Goal: Check status: Check status

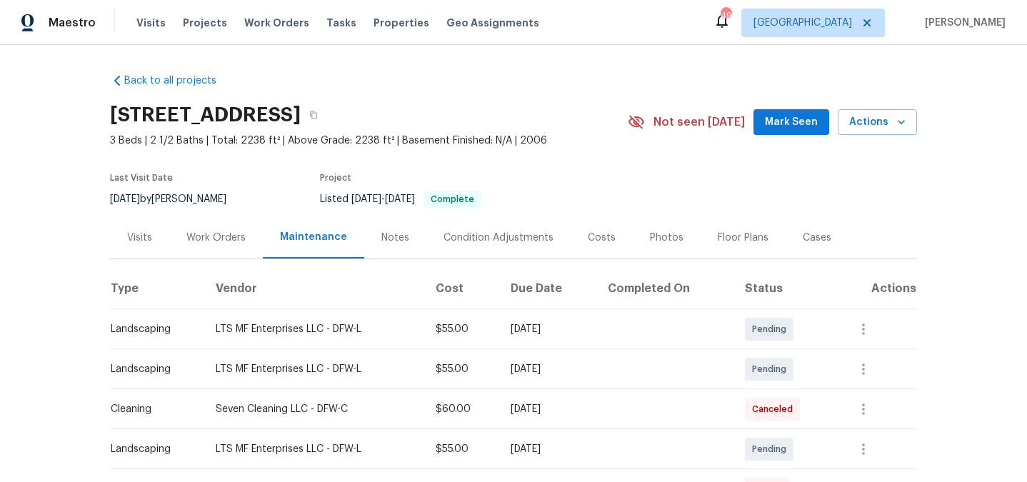
click at [36, 151] on div "Back to all projects [STREET_ADDRESS] 3 Beds | 2 1/2 Baths | Total: 2238 ft² | …" at bounding box center [513, 263] width 1027 height 437
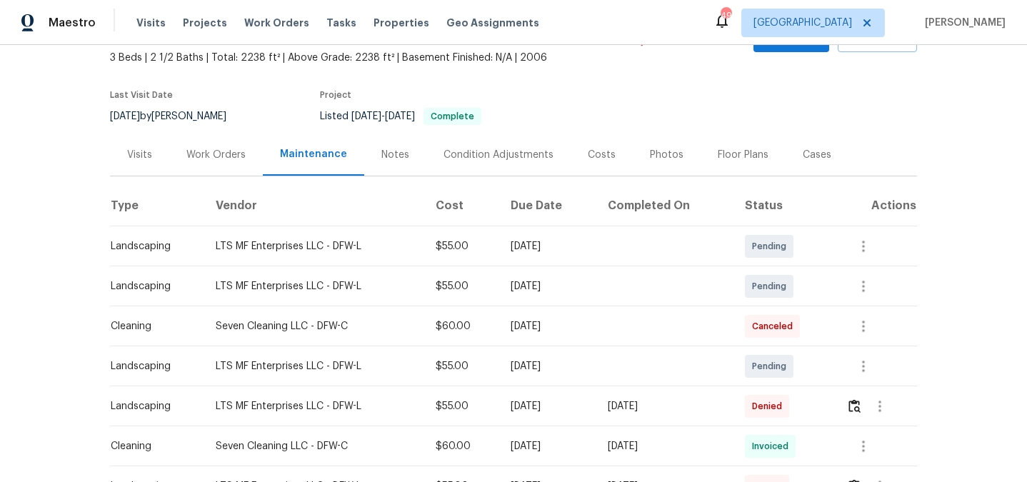
scroll to position [166, 0]
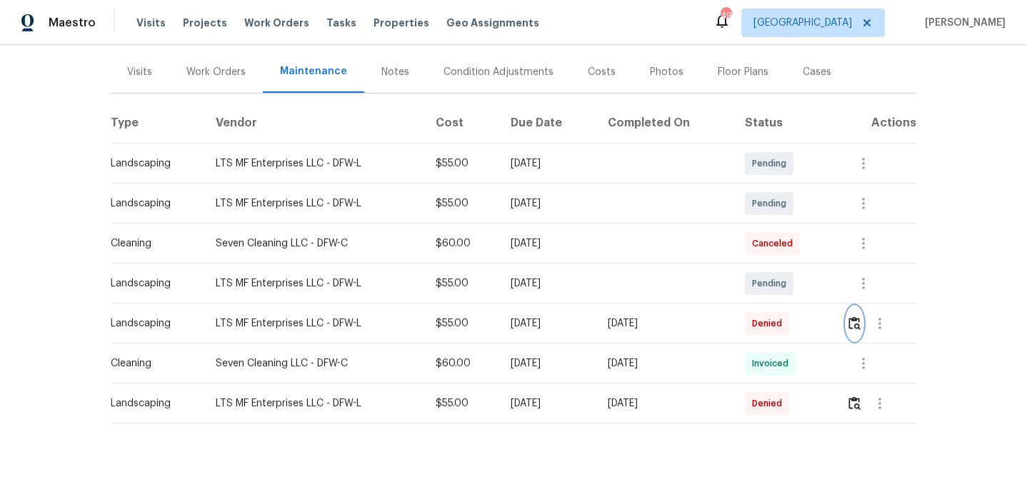
click at [859, 325] on img "button" at bounding box center [854, 323] width 12 height 14
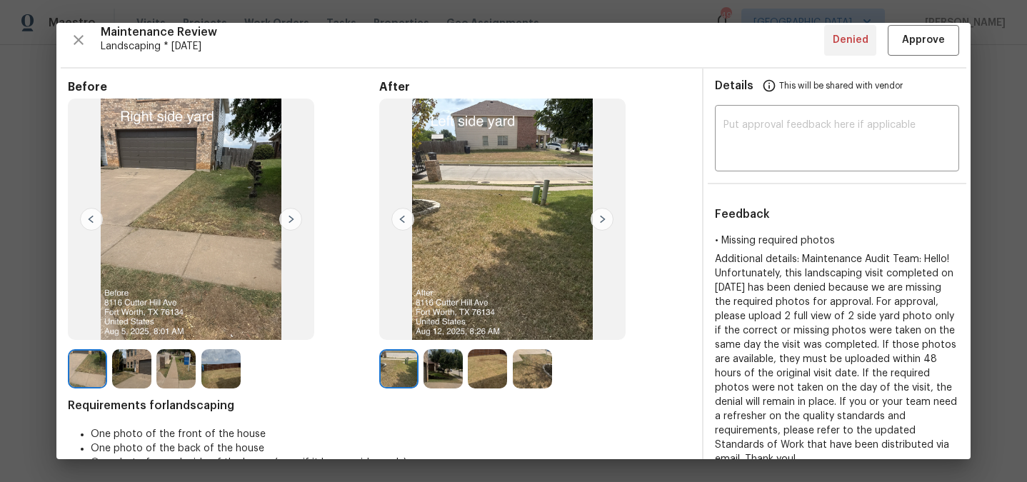
scroll to position [6, 0]
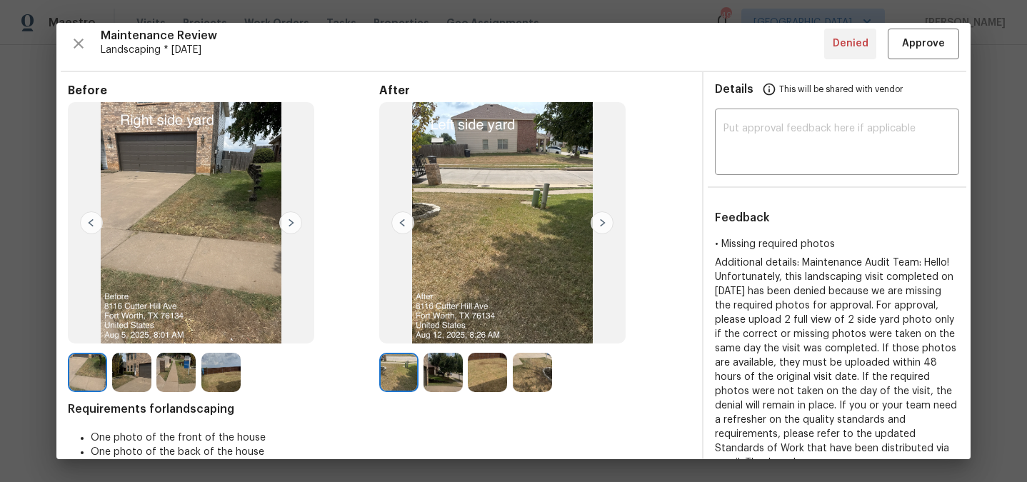
click at [600, 220] on img at bounding box center [602, 222] width 23 height 23
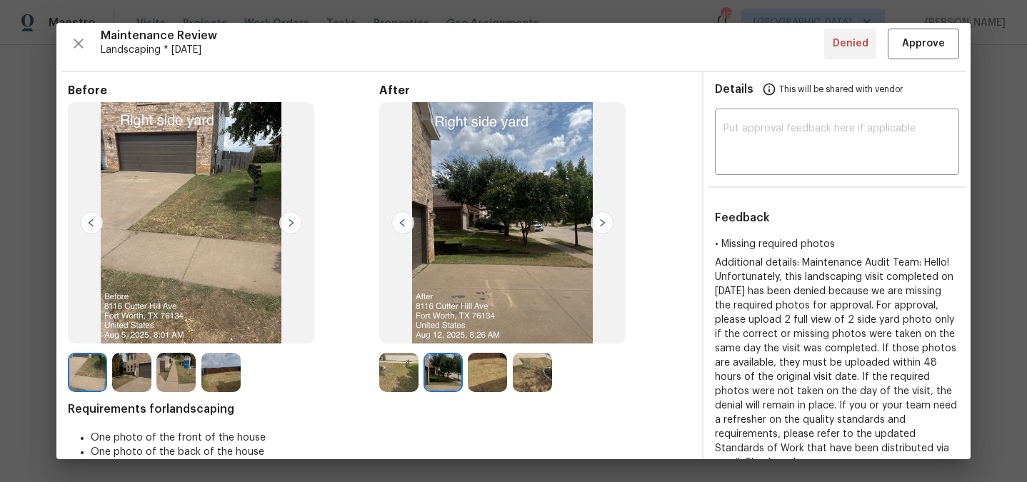
click at [600, 221] on img at bounding box center [602, 222] width 23 height 23
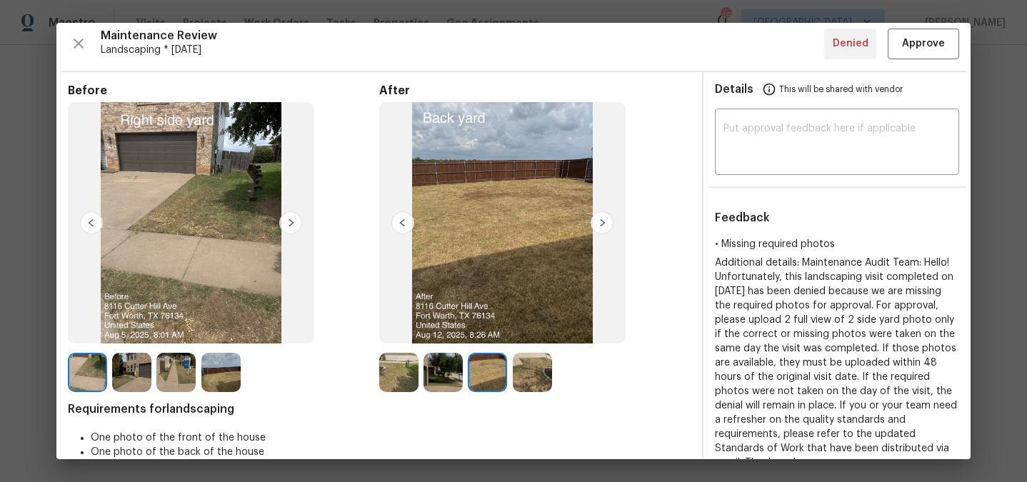
click at [396, 223] on img at bounding box center [402, 222] width 23 height 23
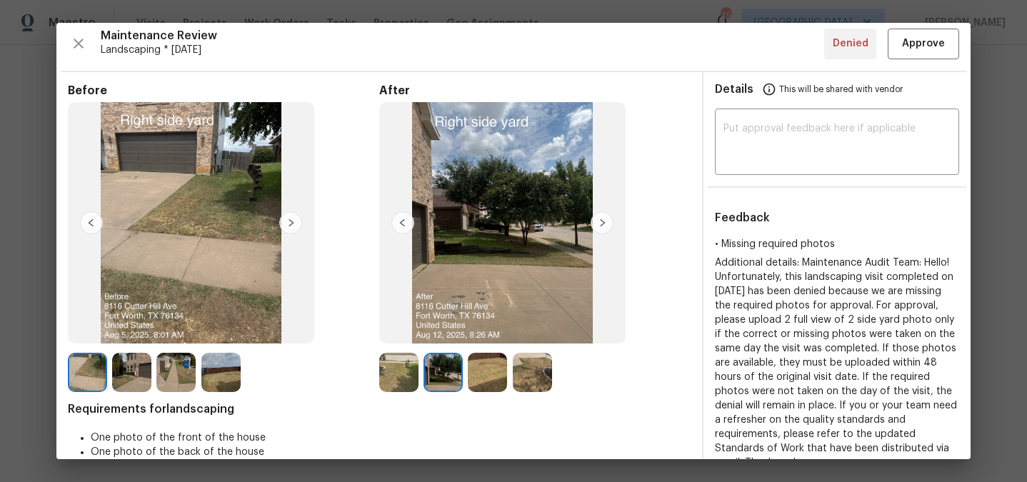
click at [396, 223] on img at bounding box center [402, 222] width 23 height 23
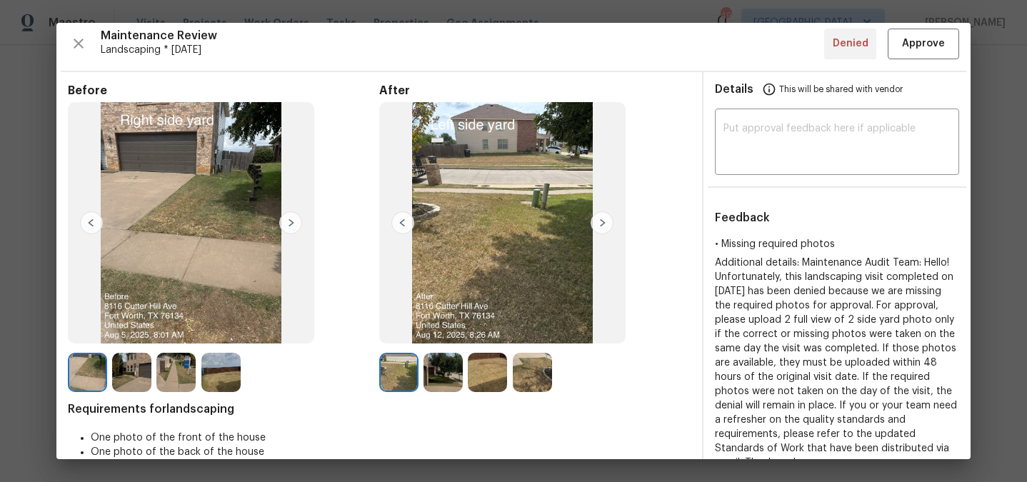
click at [594, 226] on img at bounding box center [602, 222] width 23 height 23
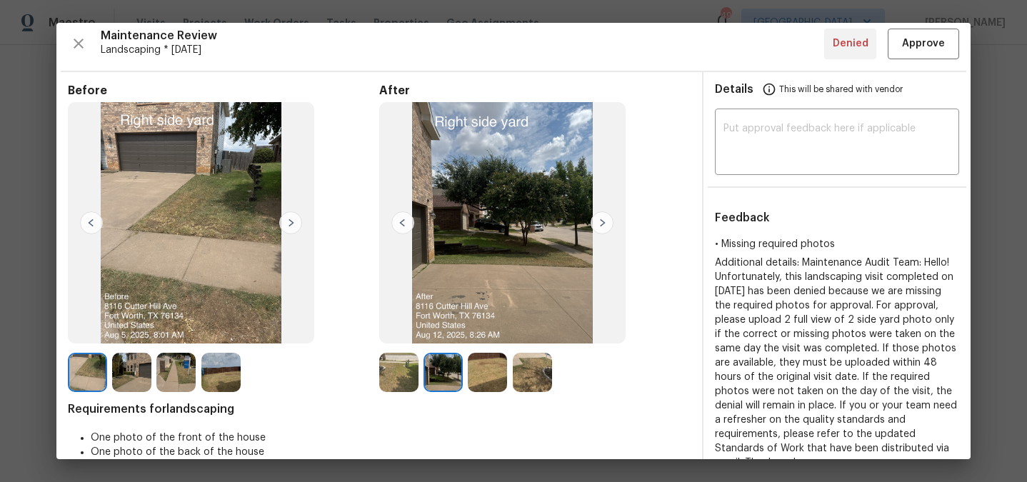
click at [594, 226] on img at bounding box center [602, 222] width 23 height 23
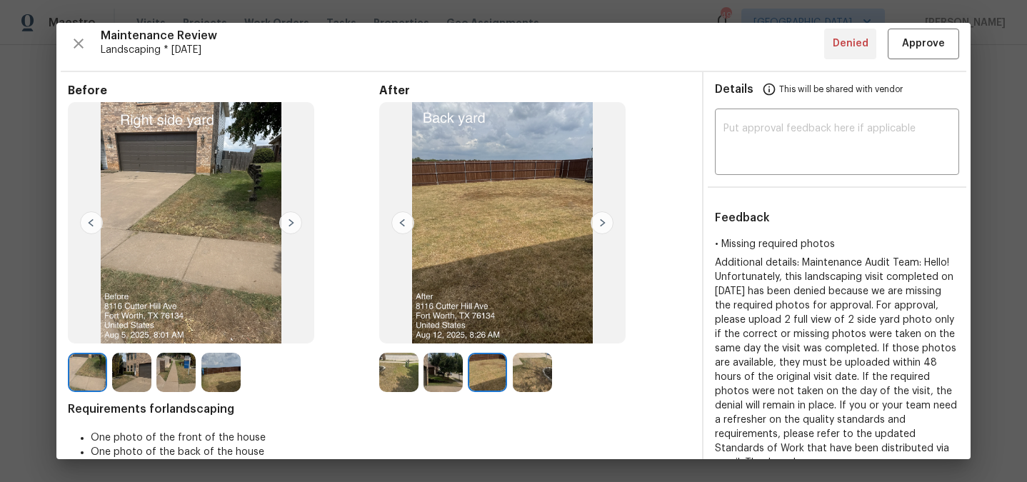
click at [594, 226] on img at bounding box center [602, 222] width 23 height 23
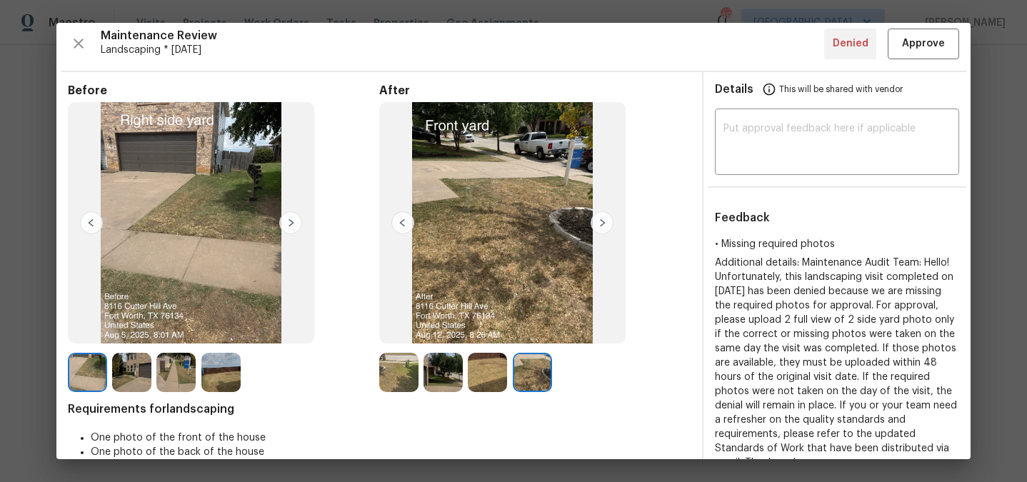
click at [594, 226] on img at bounding box center [602, 222] width 23 height 23
click at [601, 216] on img at bounding box center [602, 222] width 23 height 23
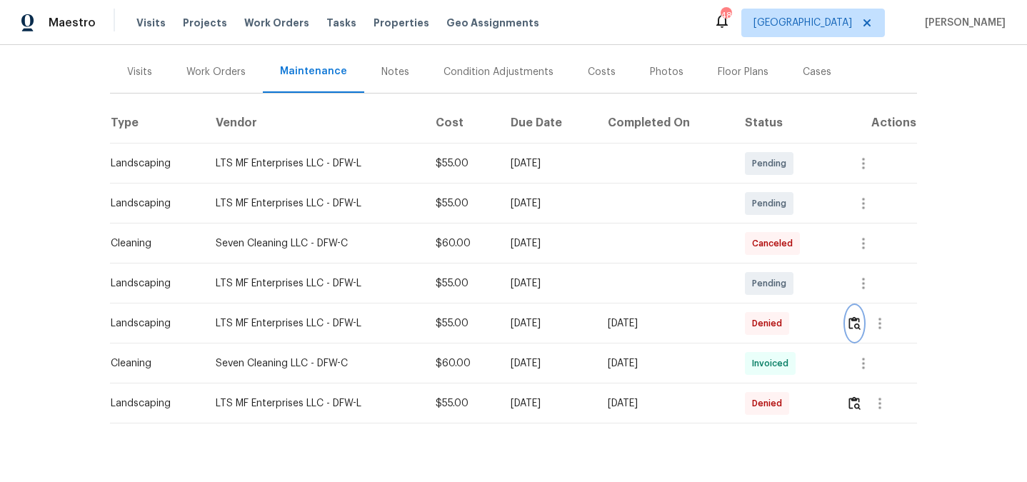
scroll to position [0, 0]
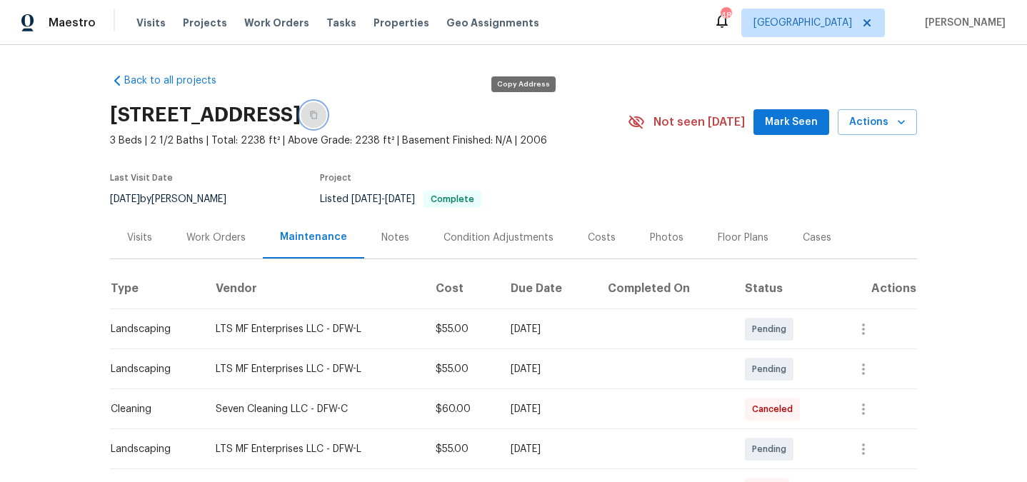
click at [318, 117] on icon "button" at bounding box center [313, 115] width 9 height 9
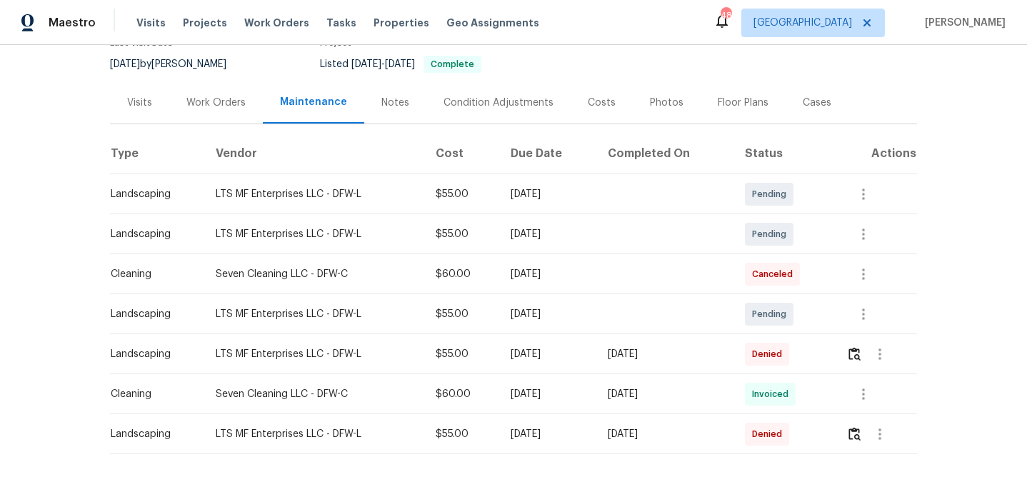
scroll to position [181, 0]
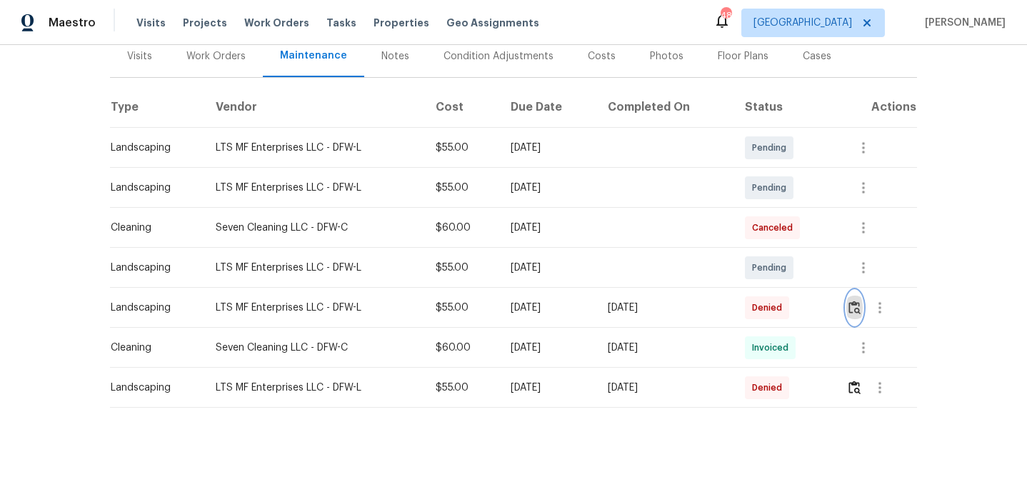
click at [860, 309] on img "button" at bounding box center [854, 308] width 12 height 14
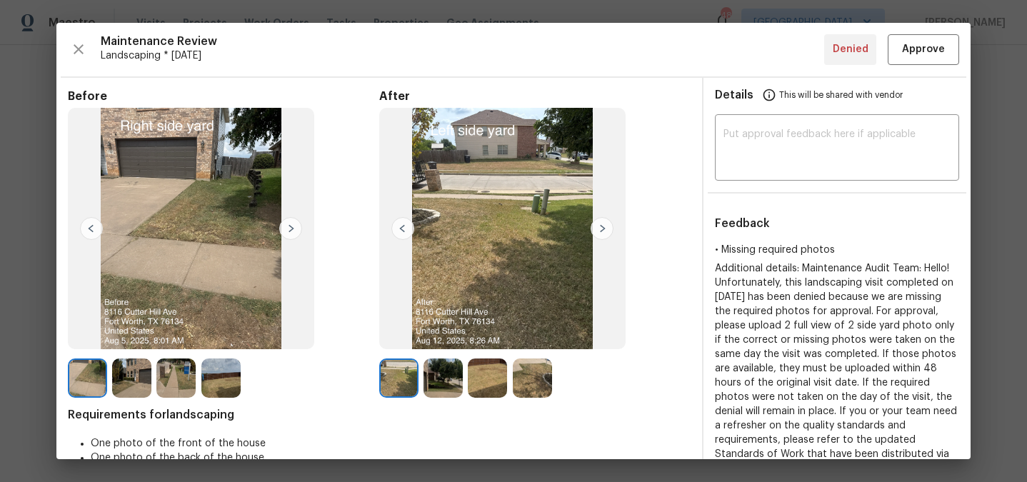
click at [397, 227] on img at bounding box center [402, 228] width 23 height 23
click at [401, 226] on img at bounding box center [402, 228] width 23 height 23
click at [601, 225] on img at bounding box center [602, 228] width 23 height 23
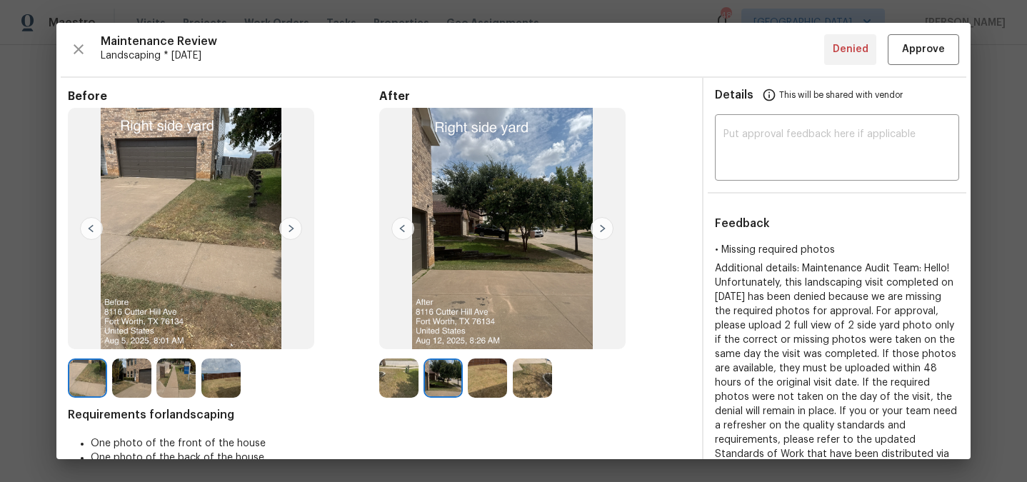
click at [391, 230] on img at bounding box center [402, 228] width 23 height 23
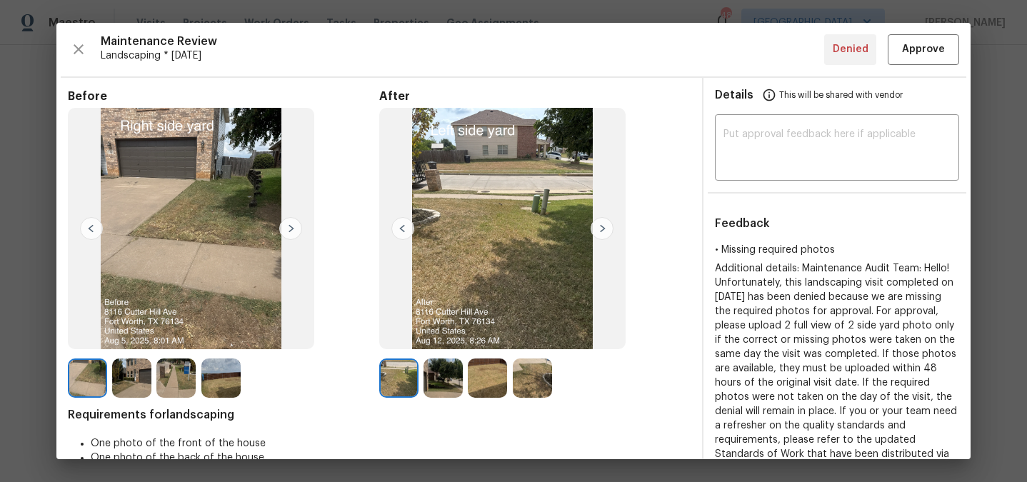
click at [598, 223] on img at bounding box center [602, 228] width 23 height 23
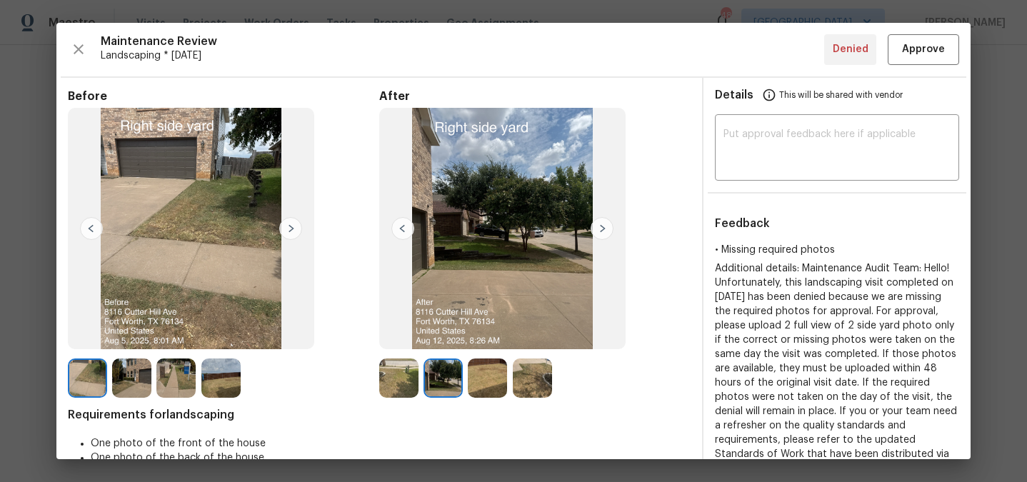
click at [598, 223] on img at bounding box center [602, 228] width 23 height 23
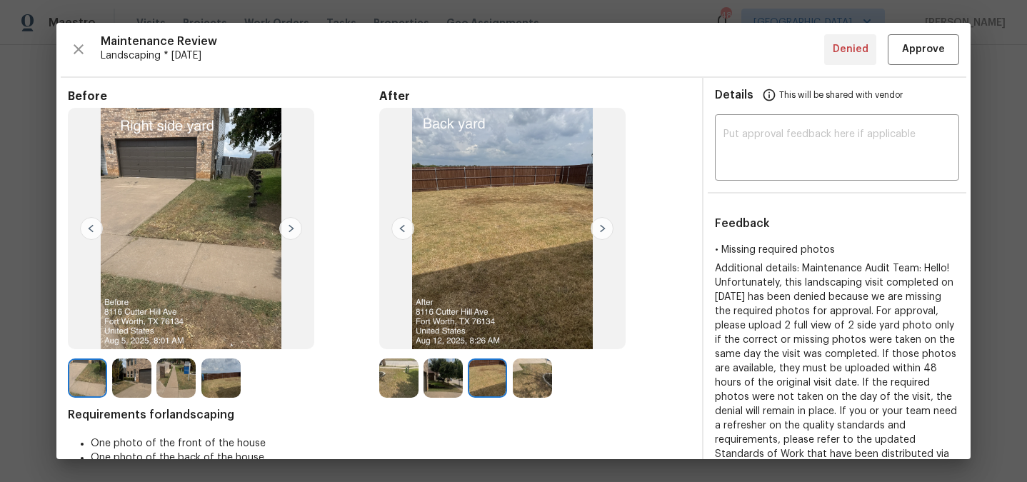
click at [598, 223] on img at bounding box center [602, 228] width 23 height 23
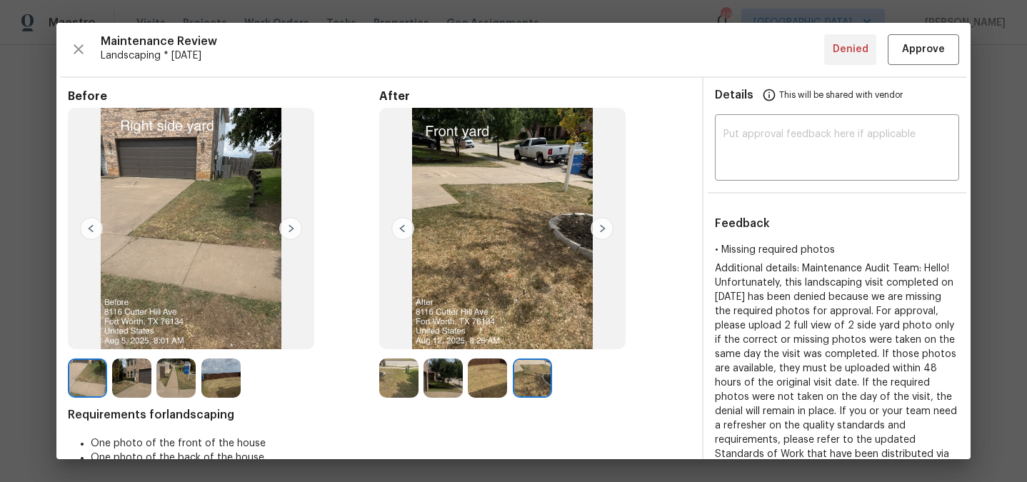
click at [603, 232] on img at bounding box center [602, 228] width 23 height 23
click at [402, 229] on img at bounding box center [402, 228] width 23 height 23
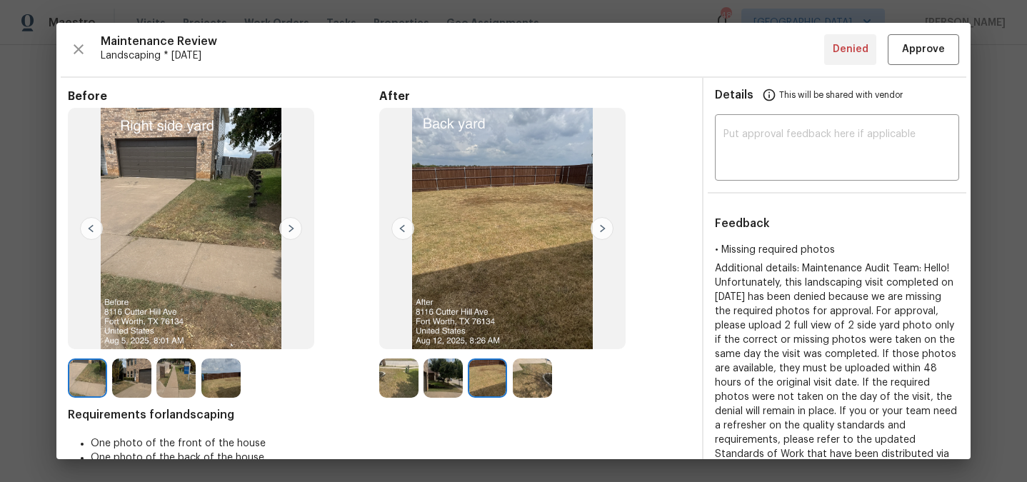
click at [402, 229] on img at bounding box center [402, 228] width 23 height 23
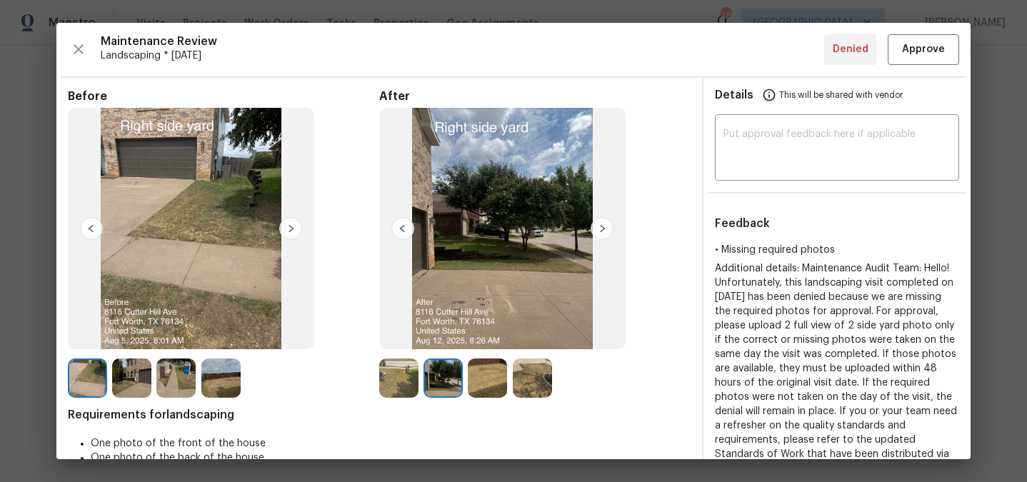
click at [402, 229] on img at bounding box center [402, 228] width 23 height 23
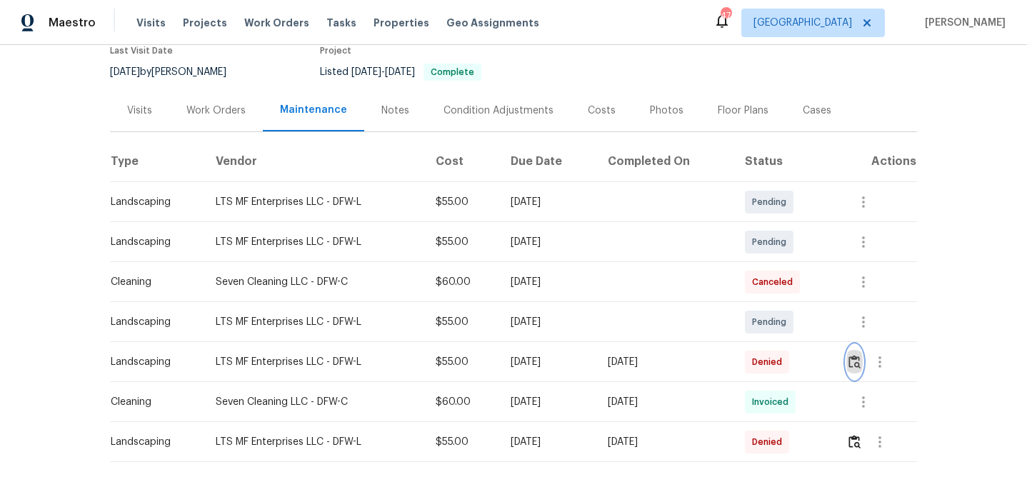
scroll to position [151, 0]
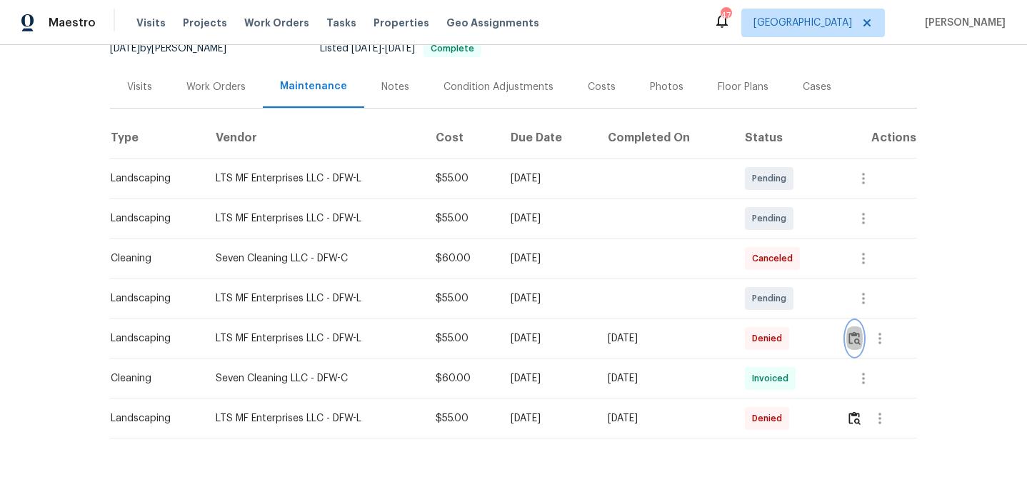
click at [859, 346] on button "button" at bounding box center [854, 338] width 16 height 34
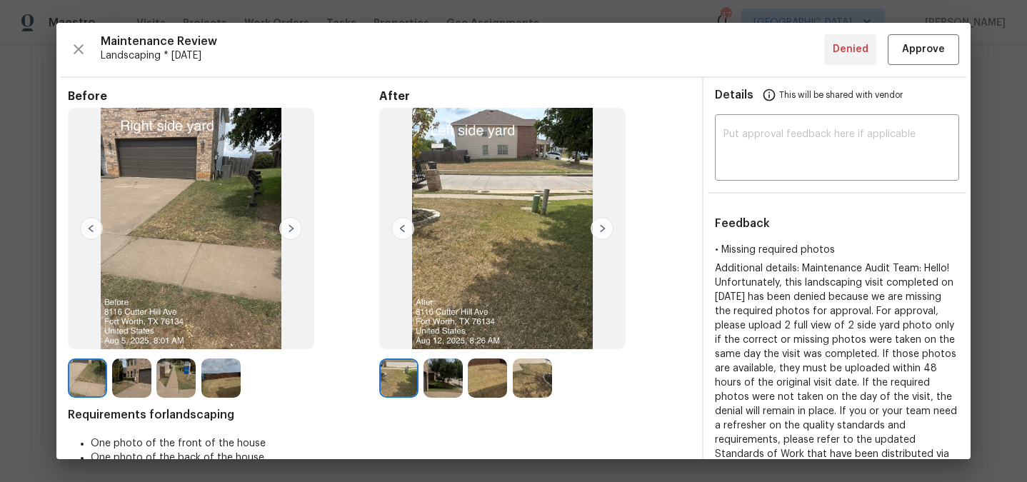
click at [595, 223] on img at bounding box center [602, 228] width 23 height 23
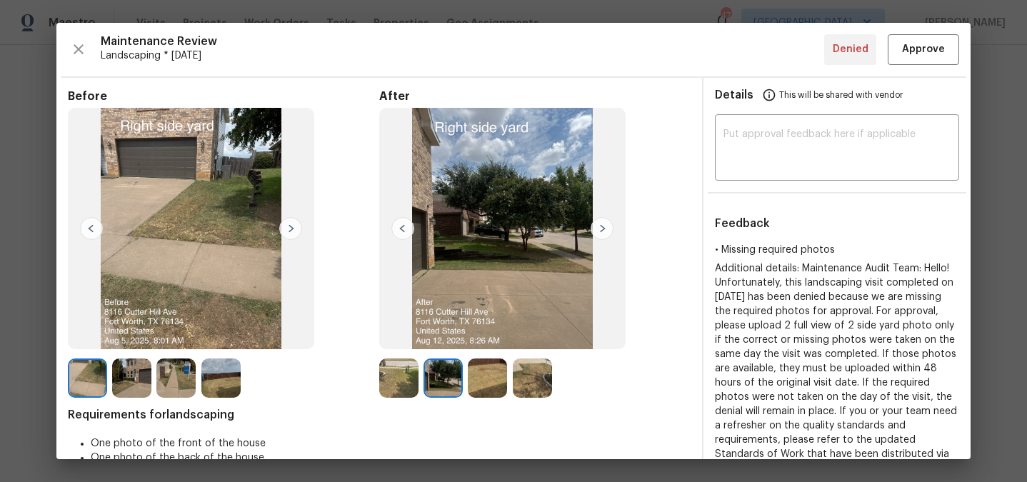
click at [595, 223] on img at bounding box center [602, 228] width 23 height 23
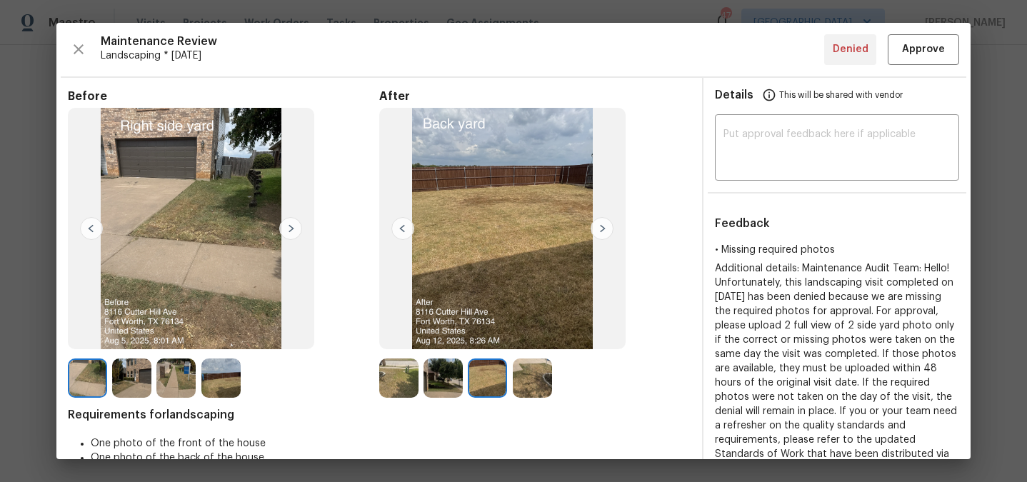
click at [595, 223] on img at bounding box center [602, 228] width 23 height 23
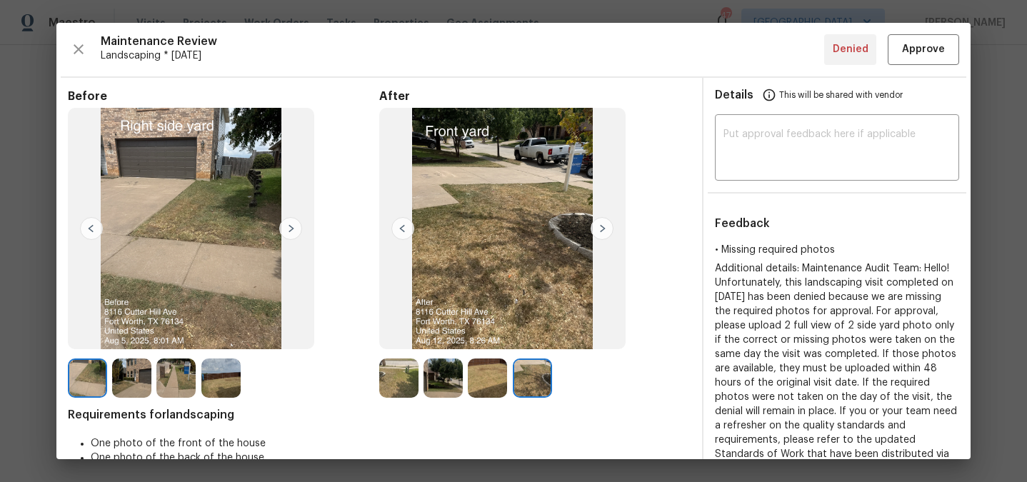
click at [595, 223] on img at bounding box center [602, 228] width 23 height 23
click at [398, 225] on img at bounding box center [402, 228] width 23 height 23
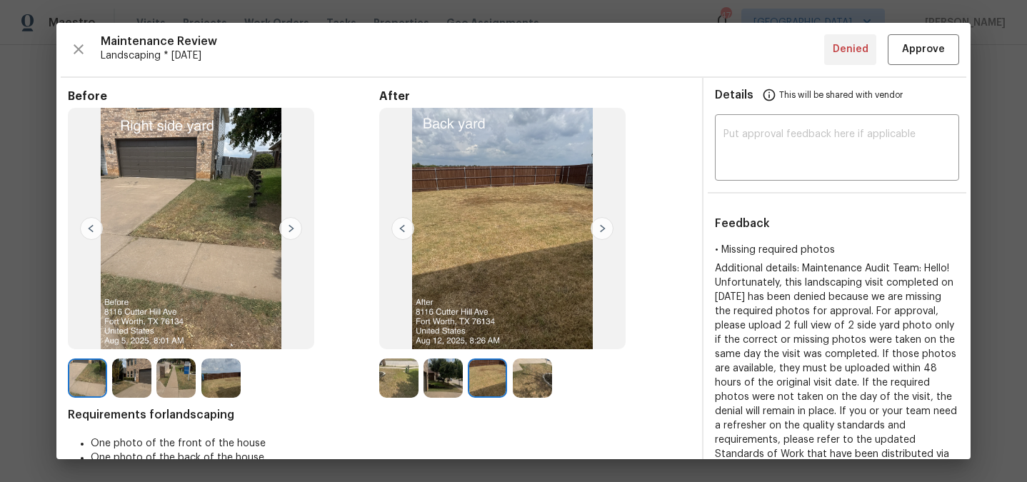
click at [398, 225] on img at bounding box center [402, 228] width 23 height 23
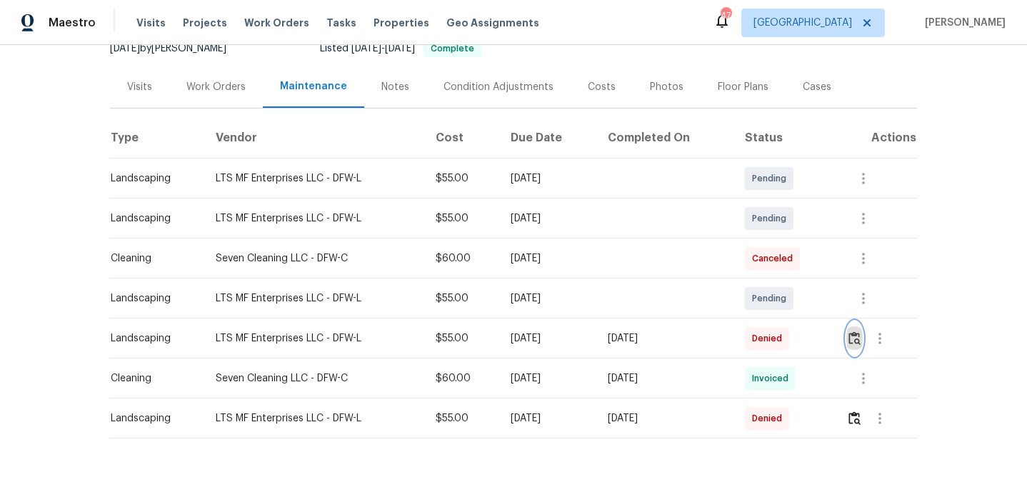
scroll to position [0, 0]
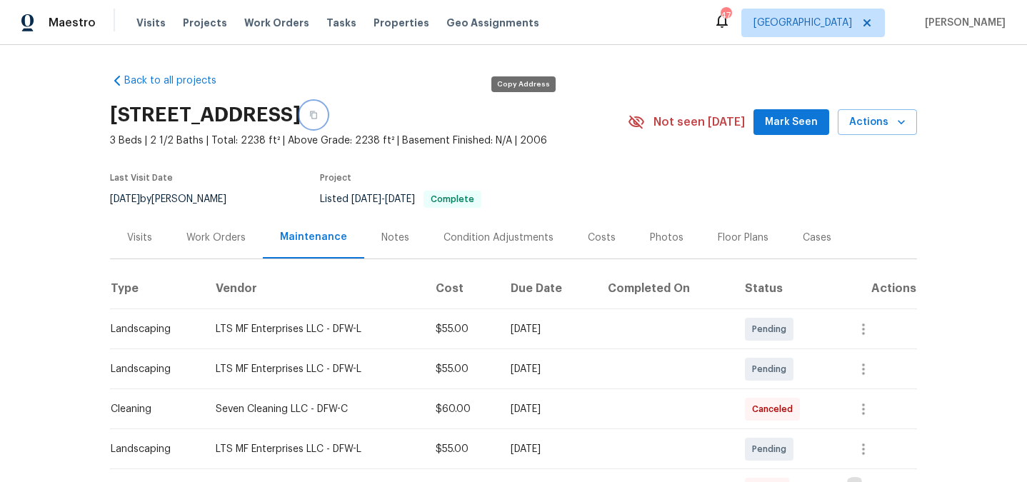
click at [317, 116] on icon "button" at bounding box center [313, 115] width 7 height 8
click at [79, 111] on div "Back to all projects 8116 Cutter Hill Ave, Fort Worth, TX 76134 3 Beds | 2 1/2 …" at bounding box center [513, 263] width 1027 height 437
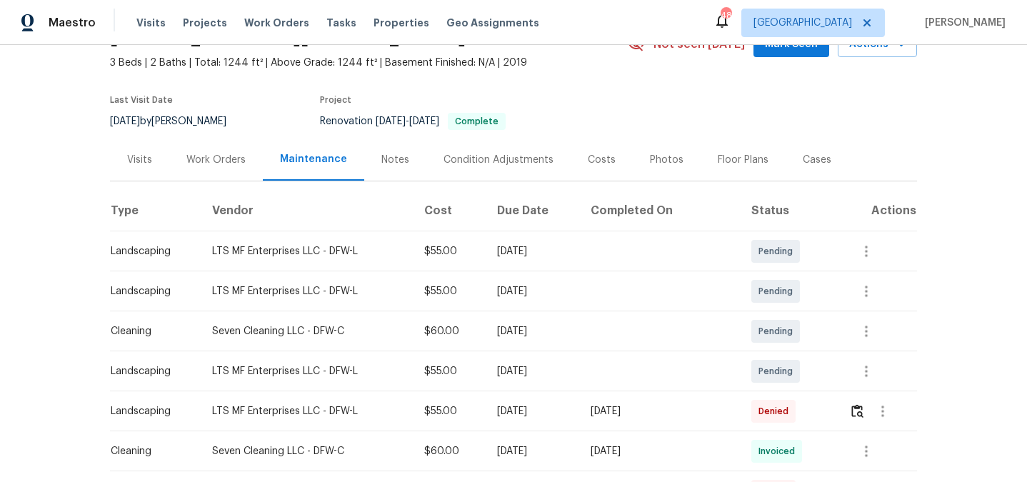
scroll to position [116, 0]
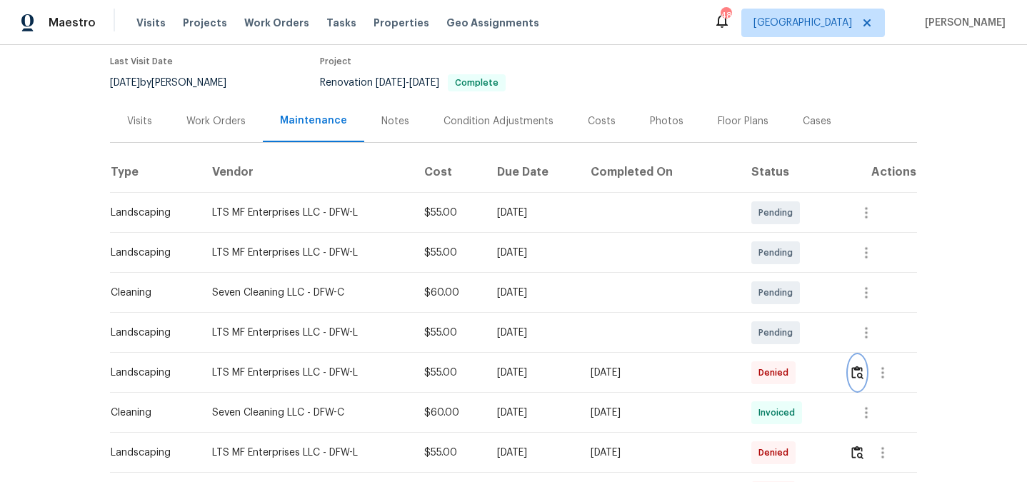
click at [859, 370] on img "button" at bounding box center [857, 373] width 12 height 14
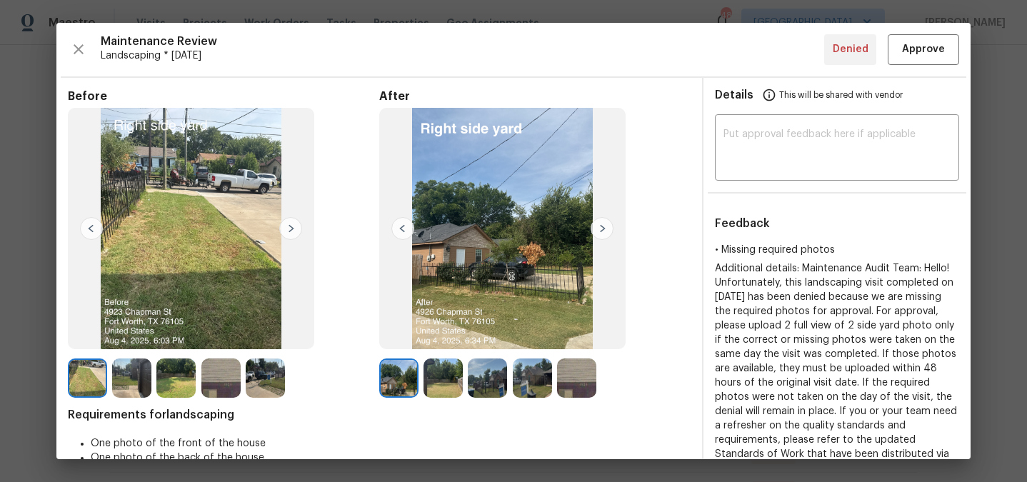
click at [601, 227] on img at bounding box center [602, 228] width 23 height 23
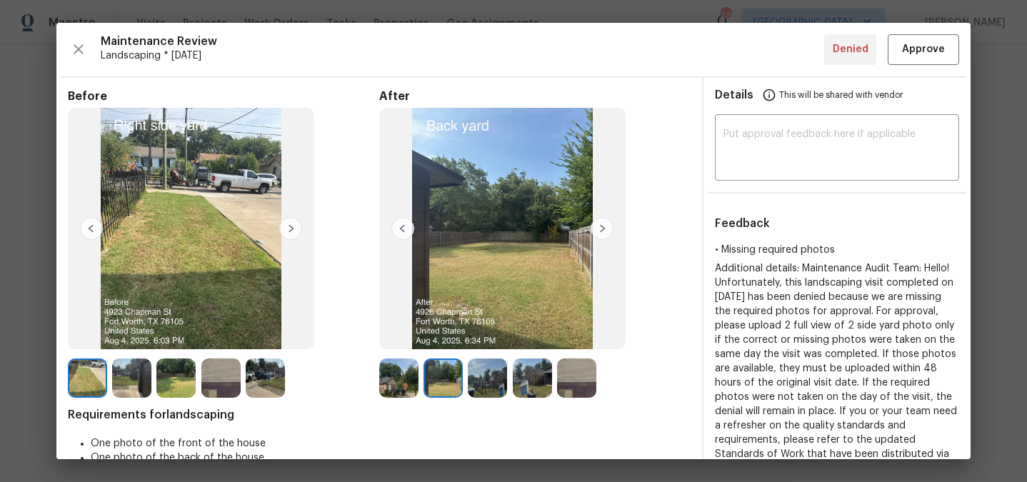
click at [601, 227] on img at bounding box center [602, 228] width 23 height 23
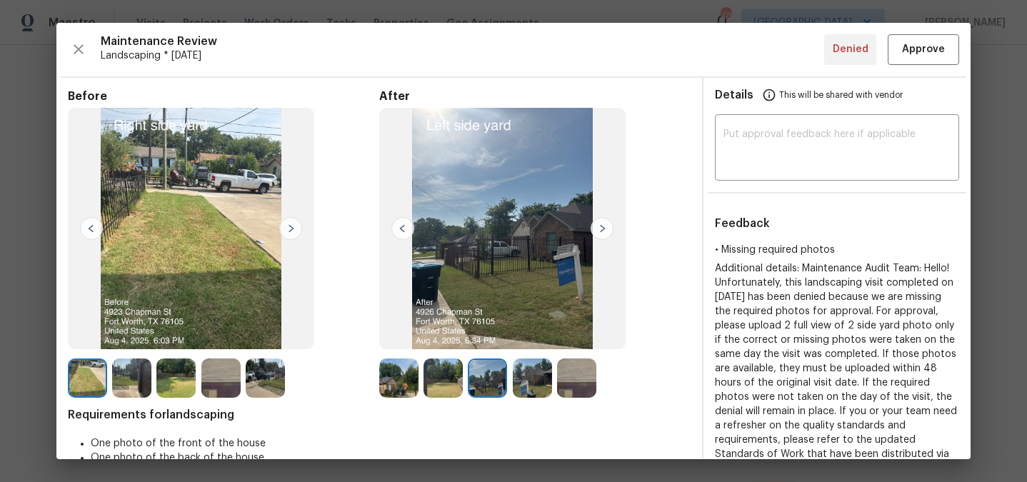
click at [601, 227] on img at bounding box center [602, 228] width 23 height 23
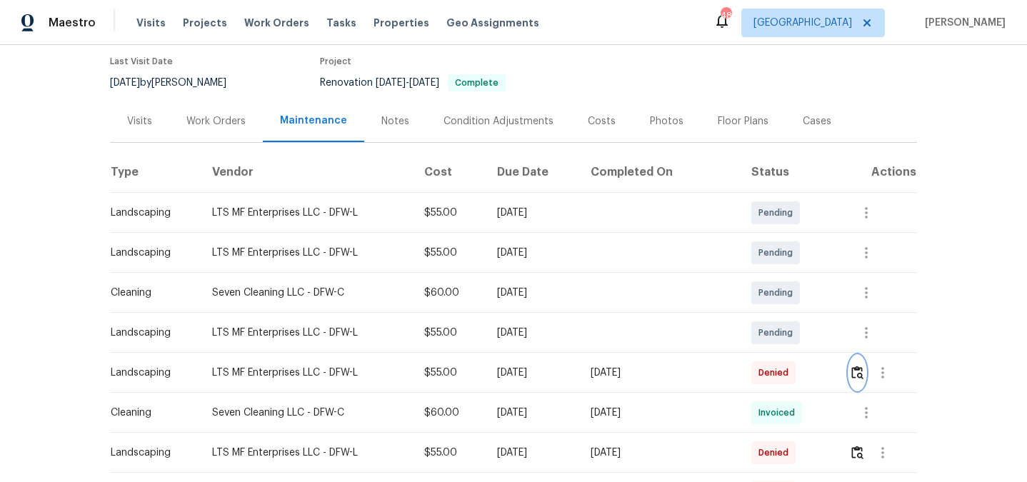
scroll to position [0, 0]
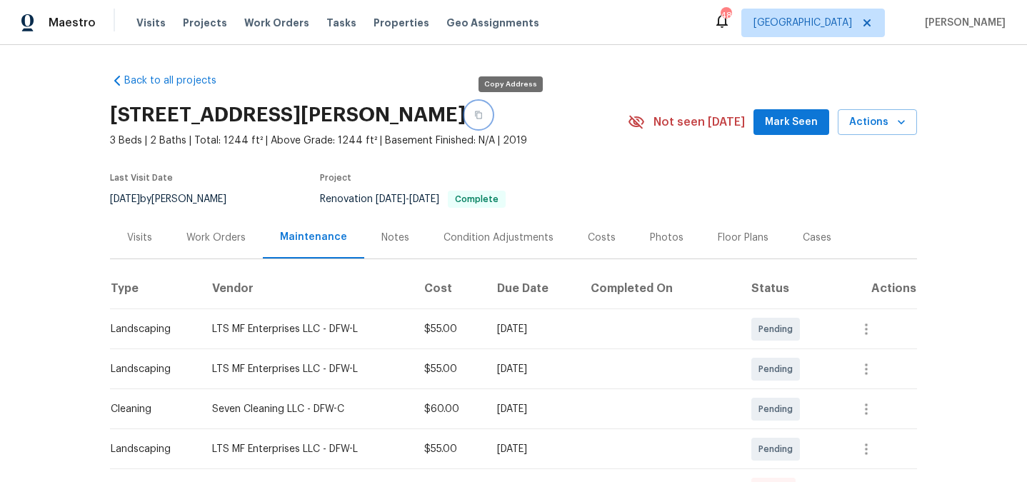
click at [482, 117] on icon "button" at bounding box center [478, 115] width 7 height 8
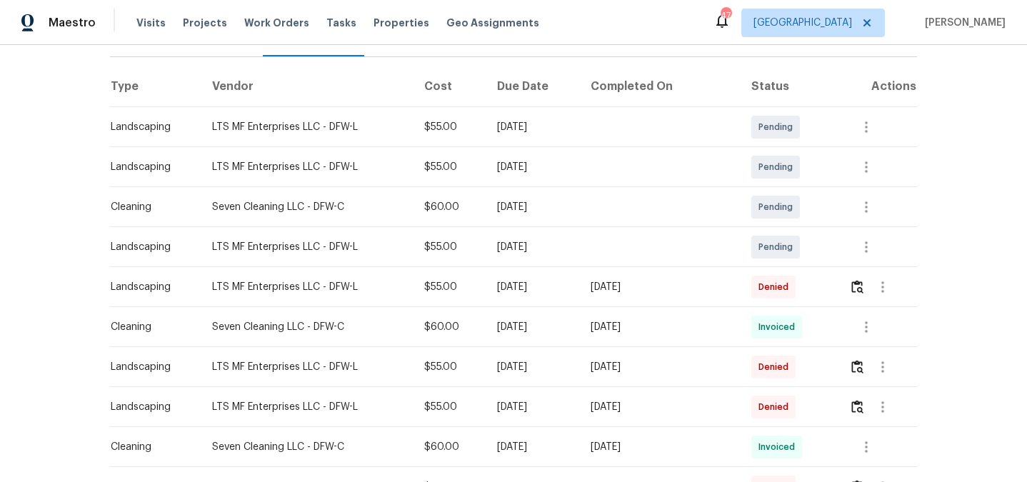
scroll to position [244, 0]
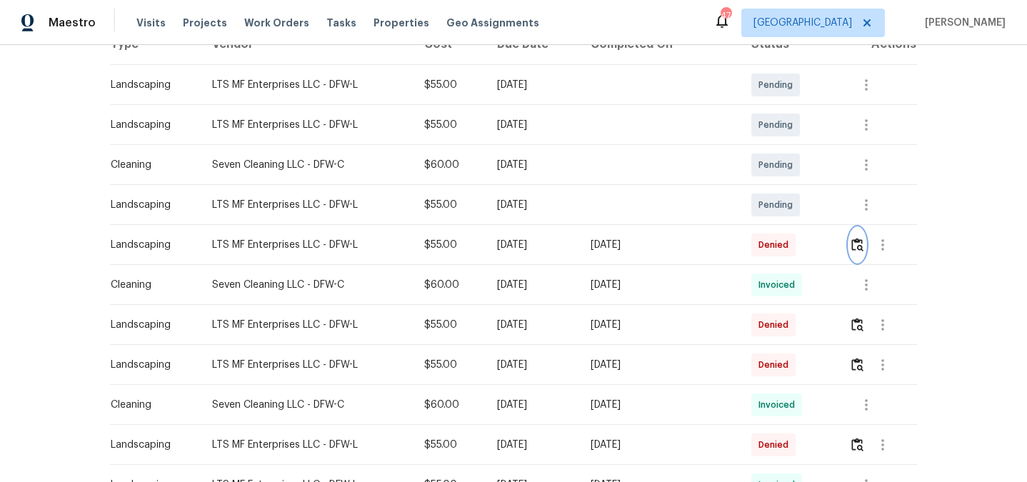
click at [863, 244] on img "button" at bounding box center [857, 245] width 12 height 14
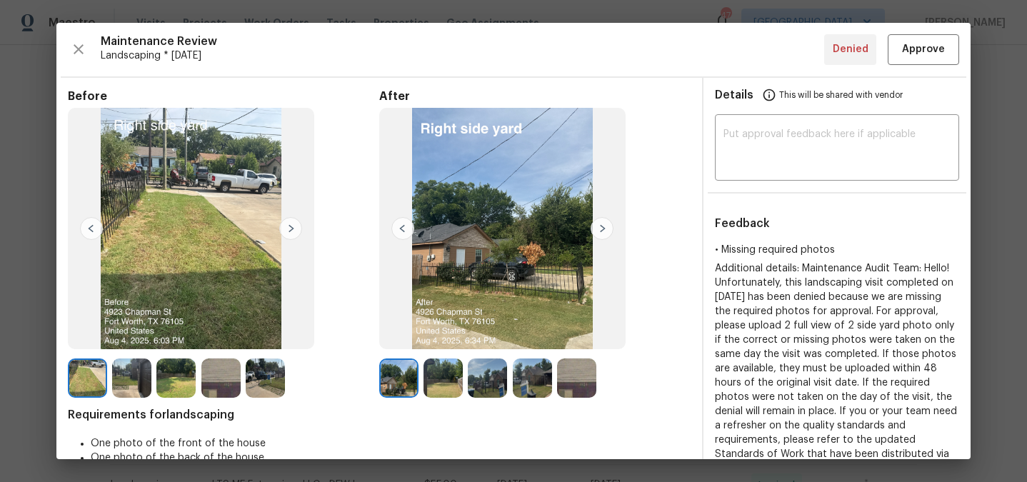
click at [594, 230] on img at bounding box center [602, 228] width 23 height 23
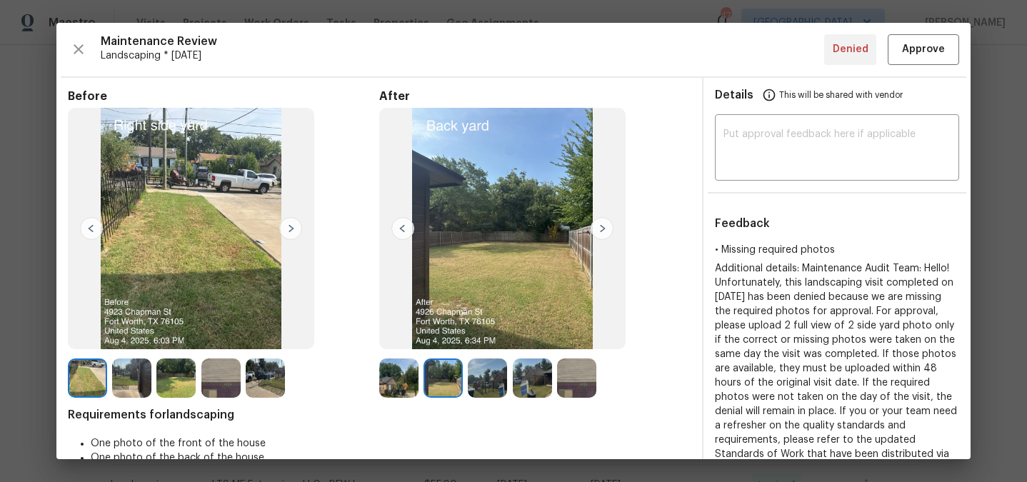
click at [594, 230] on img at bounding box center [602, 228] width 23 height 23
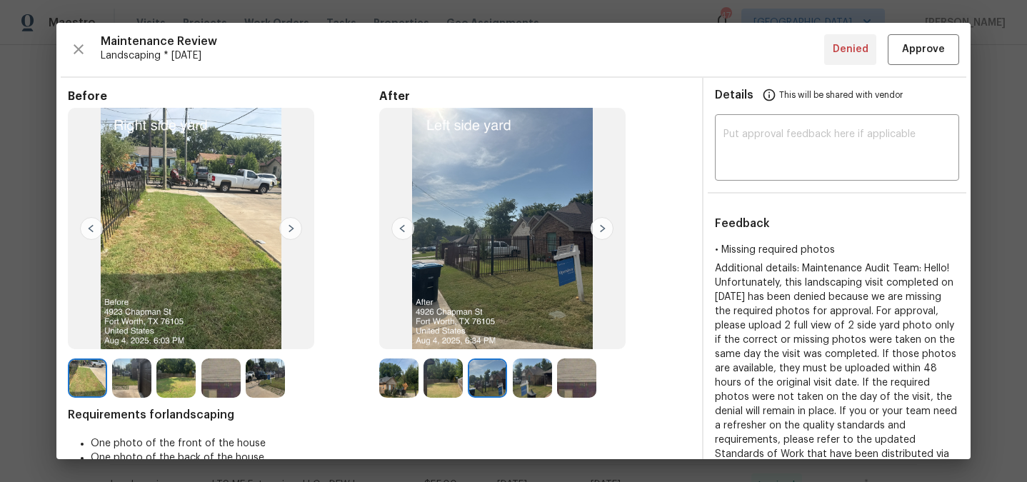
click at [594, 230] on img at bounding box center [602, 228] width 23 height 23
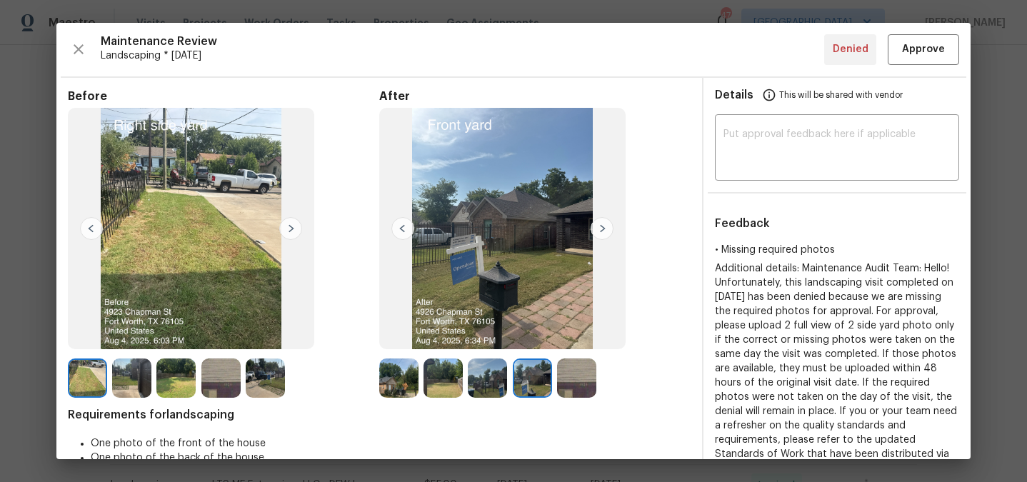
click at [399, 228] on img at bounding box center [402, 228] width 23 height 23
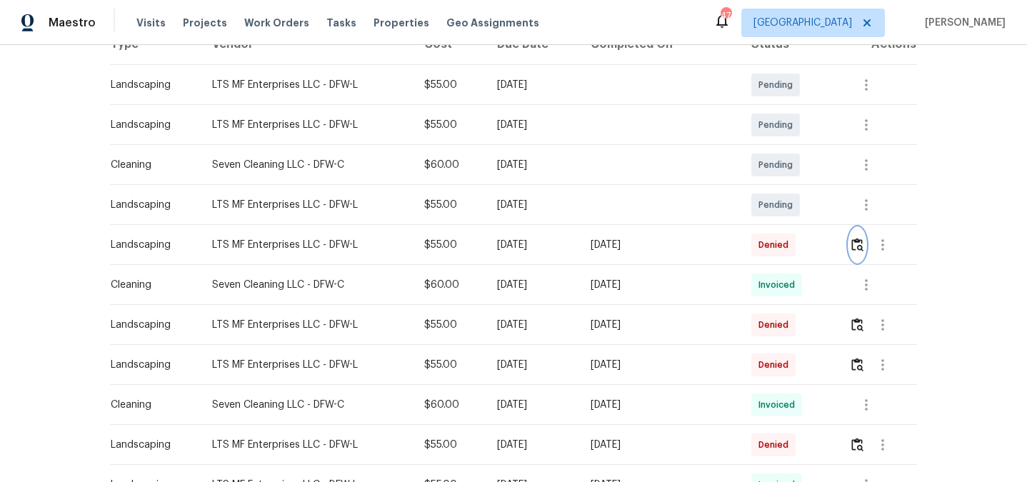
scroll to position [0, 0]
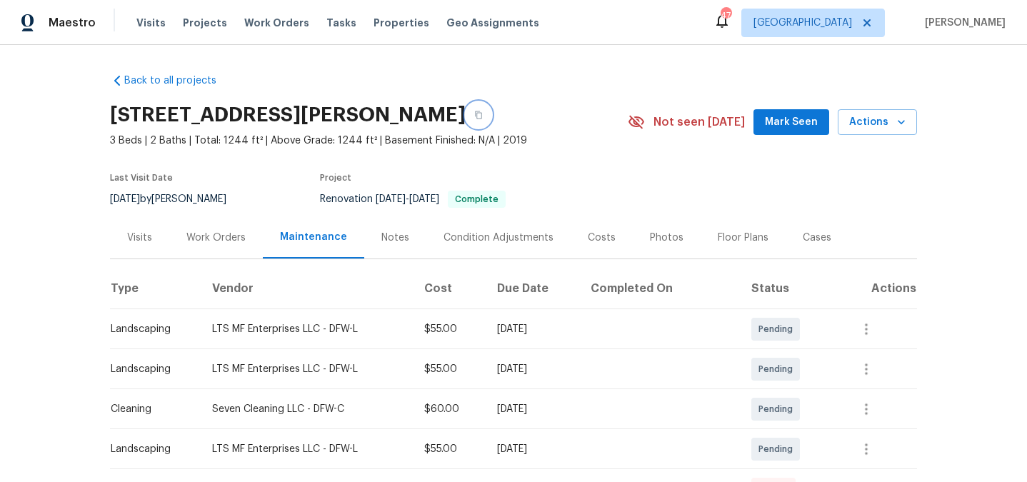
click at [483, 114] on icon "button" at bounding box center [478, 115] width 9 height 9
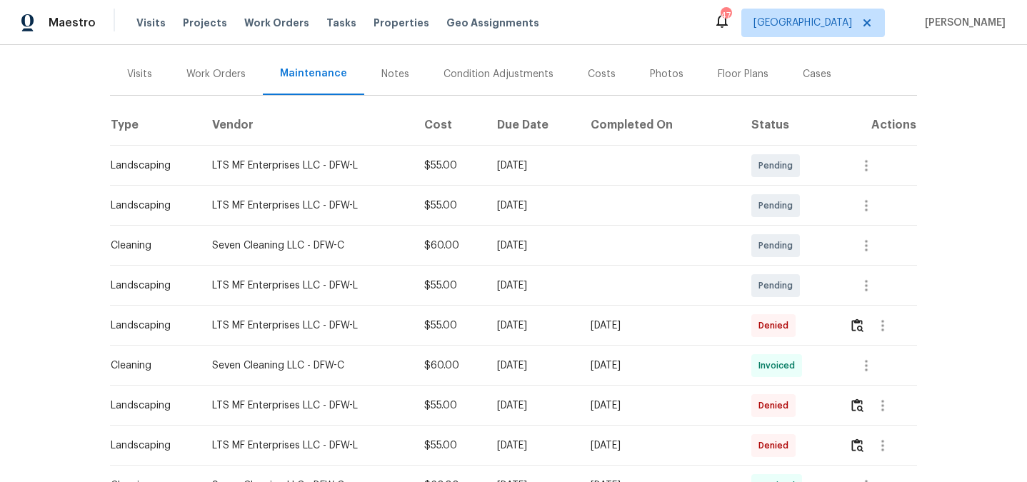
scroll to position [310, 0]
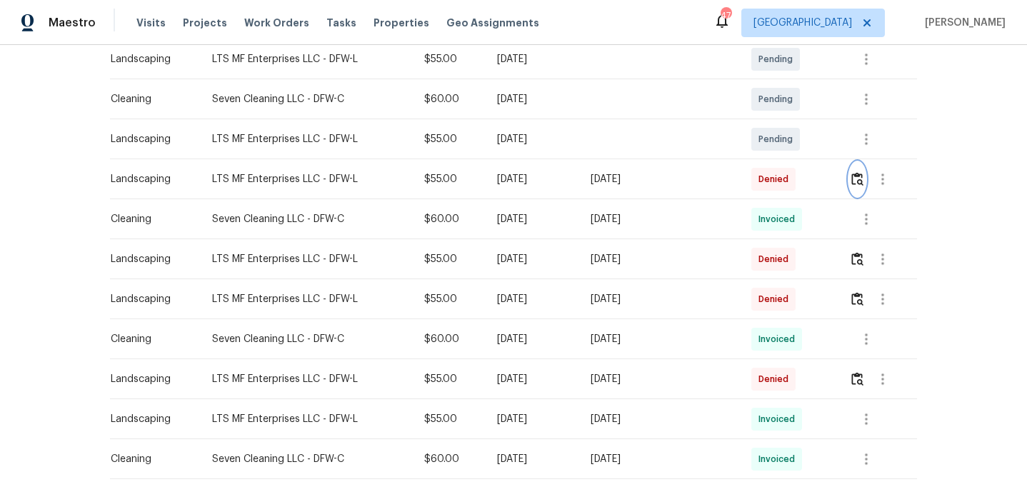
click at [858, 180] on img "button" at bounding box center [857, 179] width 12 height 14
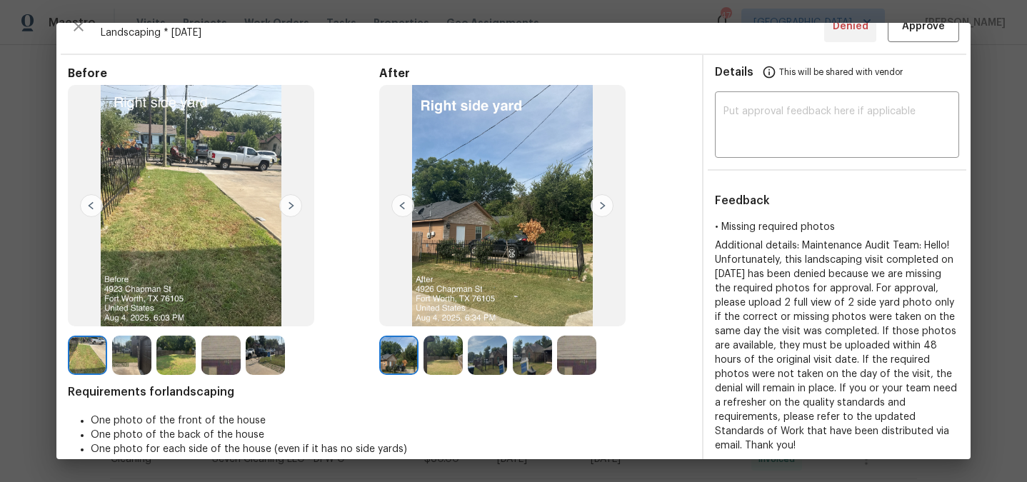
scroll to position [24, 0]
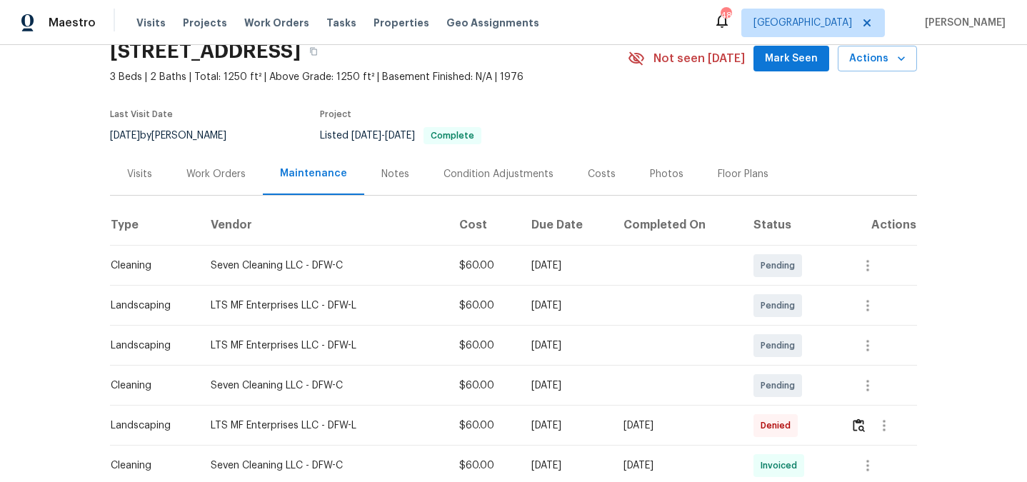
scroll to position [172, 0]
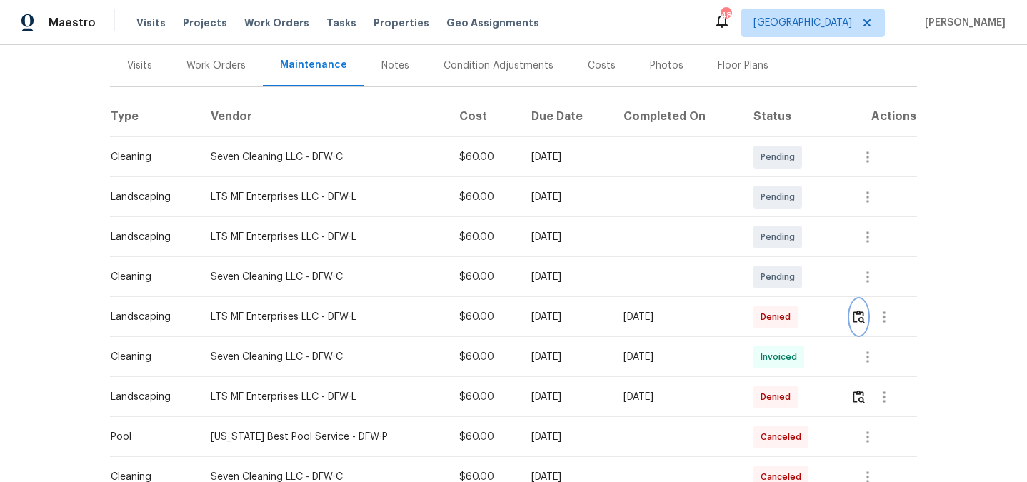
click at [859, 318] on img "button" at bounding box center [859, 317] width 12 height 14
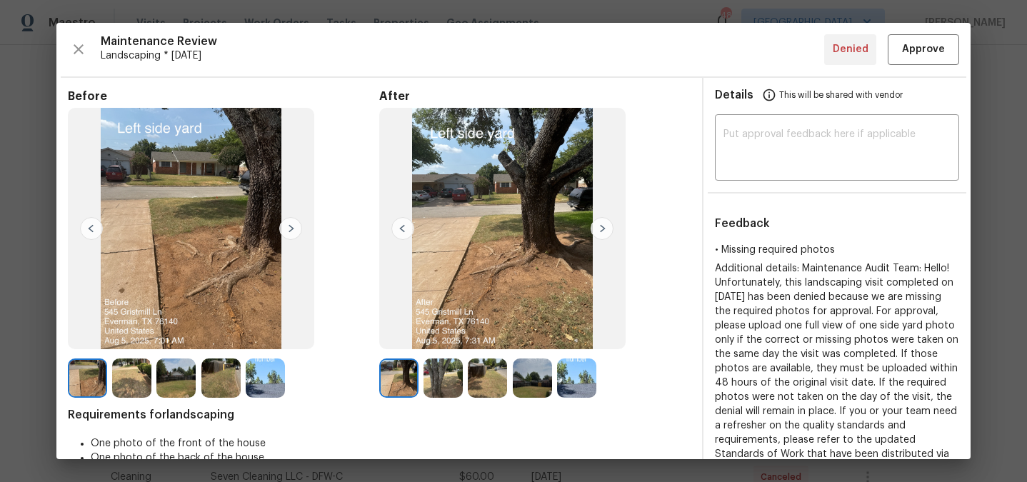
scroll to position [7, 0]
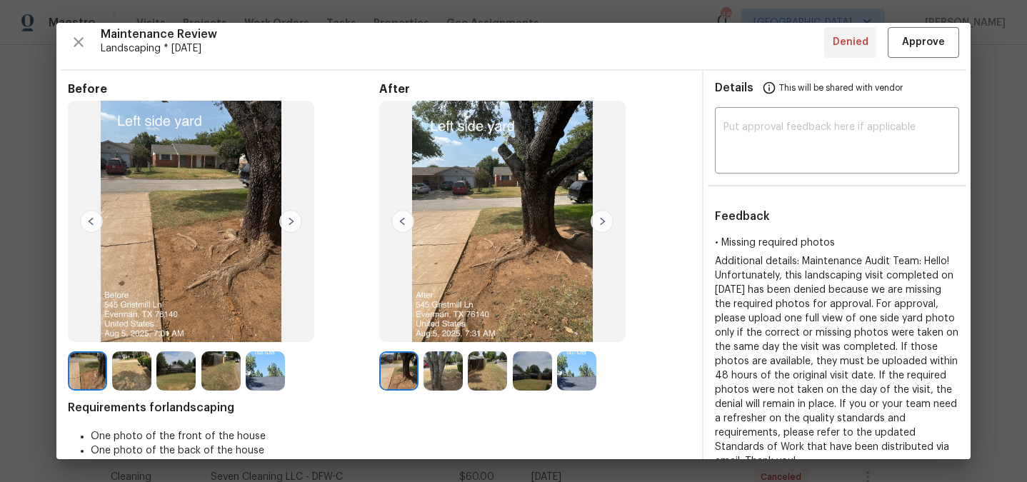
click at [599, 216] on img at bounding box center [602, 221] width 23 height 23
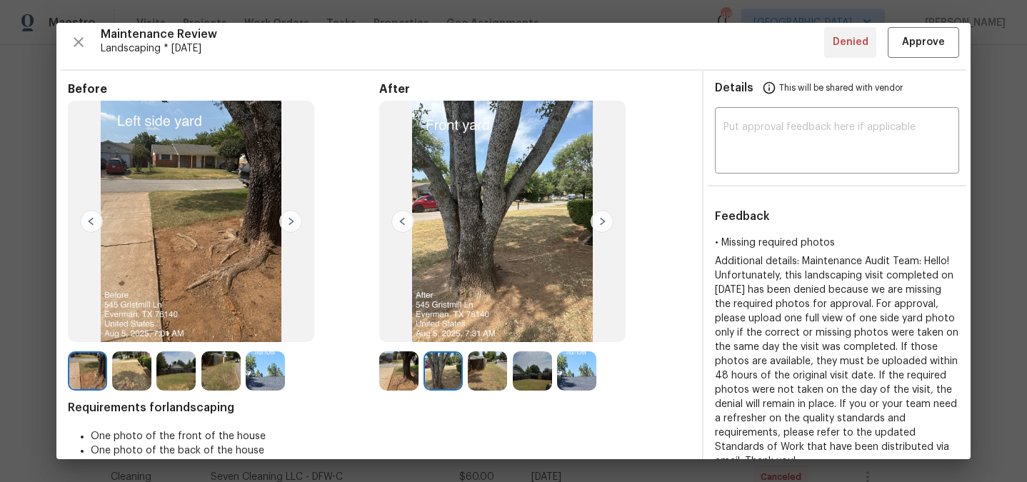
click at [397, 220] on img at bounding box center [402, 221] width 23 height 23
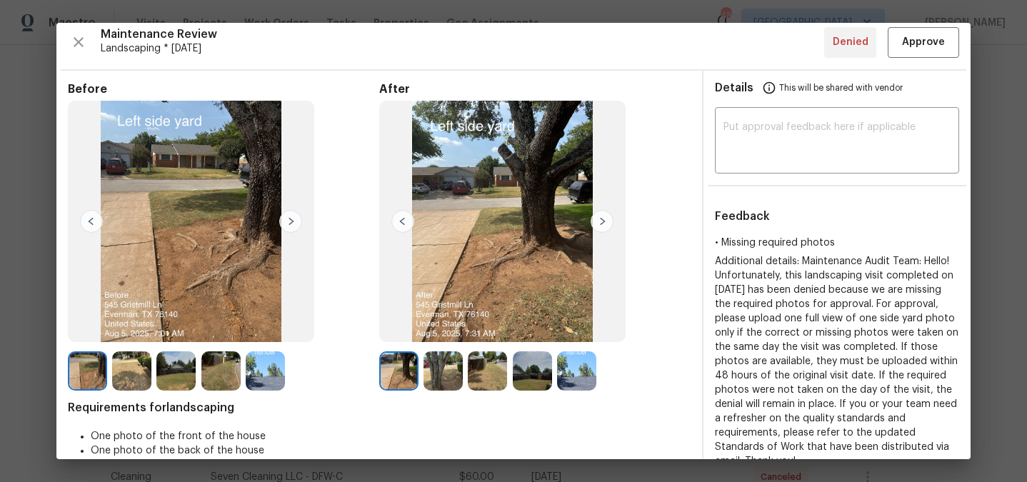
click at [597, 221] on img at bounding box center [602, 221] width 23 height 23
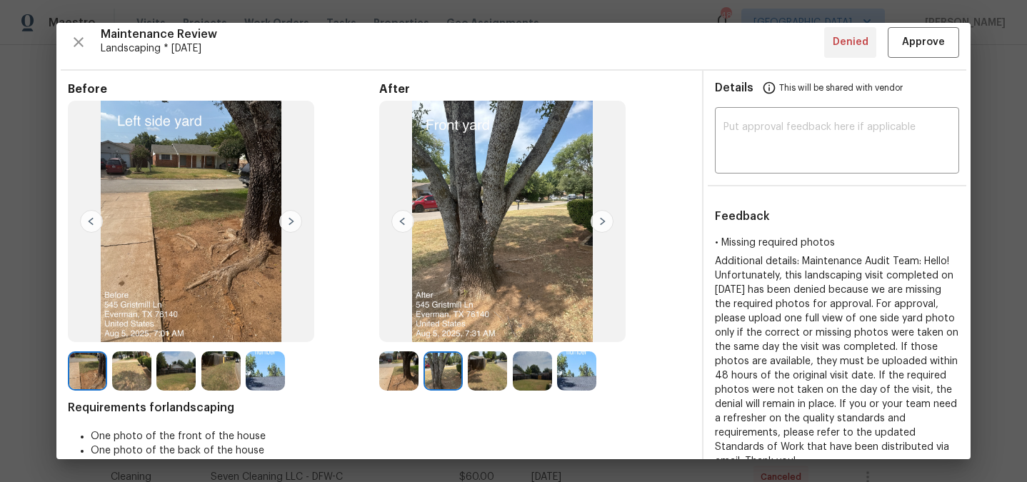
click at [396, 219] on img at bounding box center [402, 221] width 23 height 23
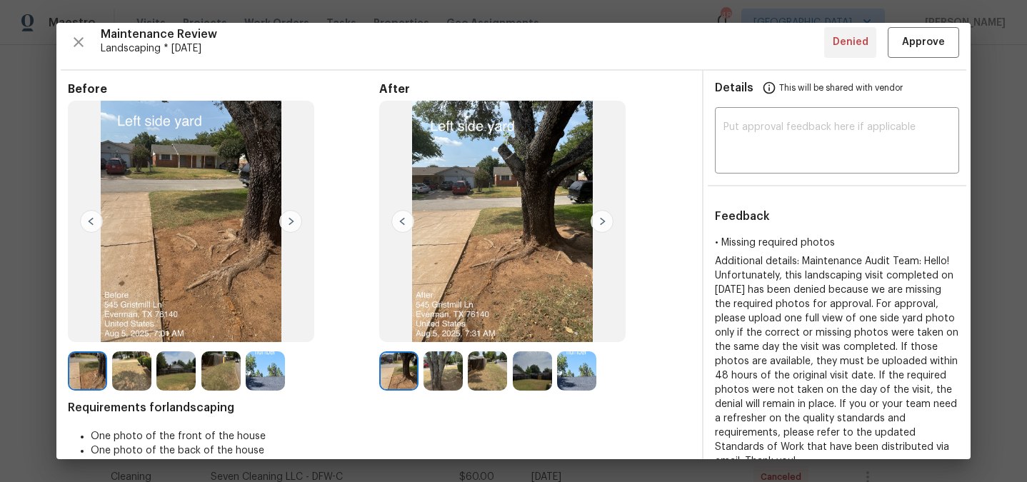
click at [595, 226] on img at bounding box center [602, 221] width 23 height 23
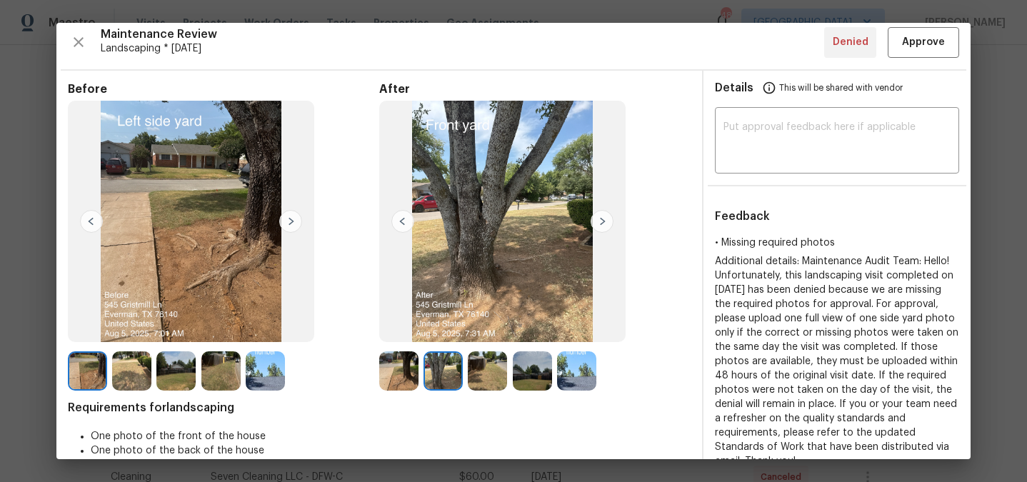
click at [595, 226] on img at bounding box center [602, 221] width 23 height 23
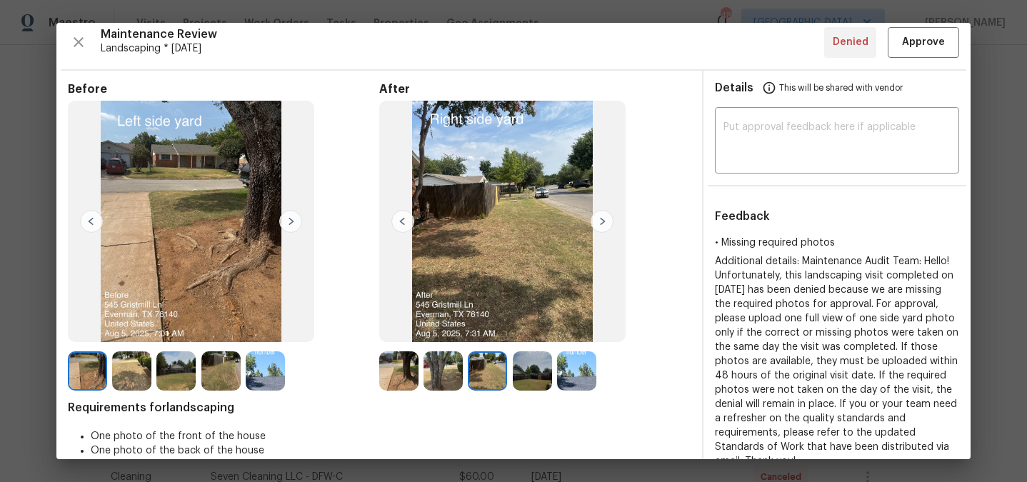
click at [593, 223] on img at bounding box center [602, 221] width 23 height 23
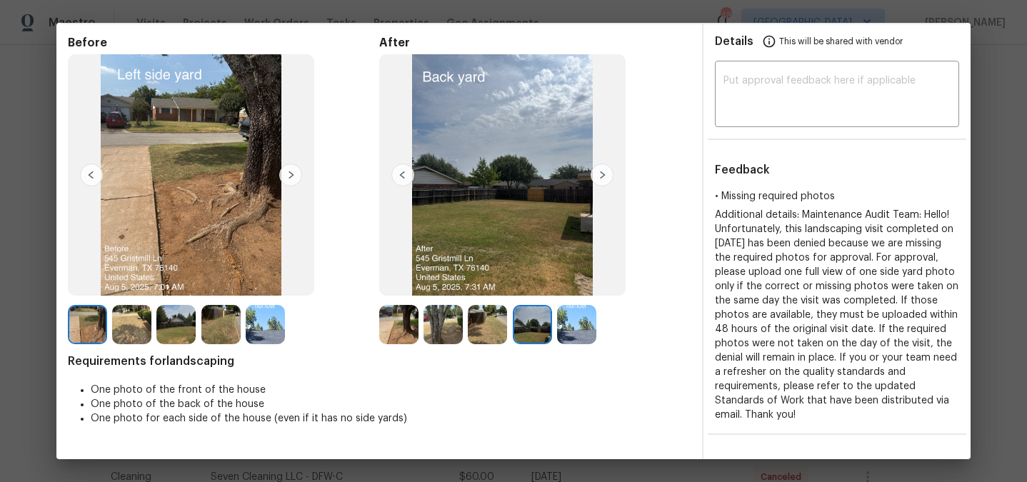
scroll to position [58, 0]
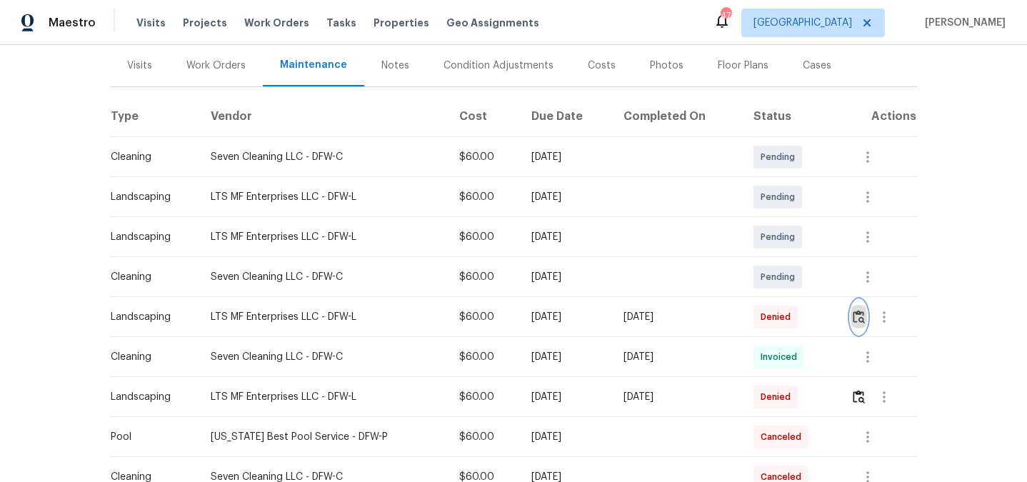
click at [857, 318] on img "button" at bounding box center [859, 317] width 12 height 14
